Goal: Navigation & Orientation: Find specific page/section

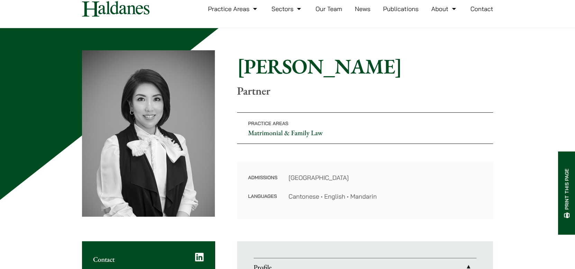
scroll to position [69, 0]
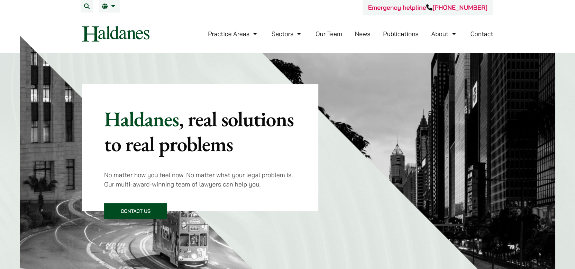
click at [328, 30] on link "Our Team" at bounding box center [329, 34] width 27 height 8
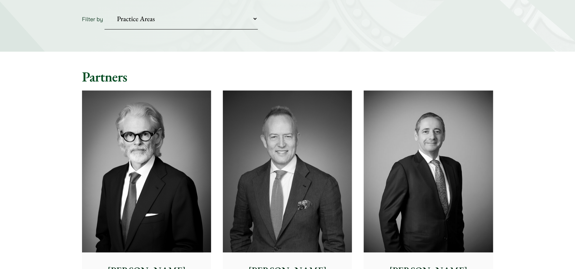
scroll to position [173, 0]
